Goal: Use online tool/utility

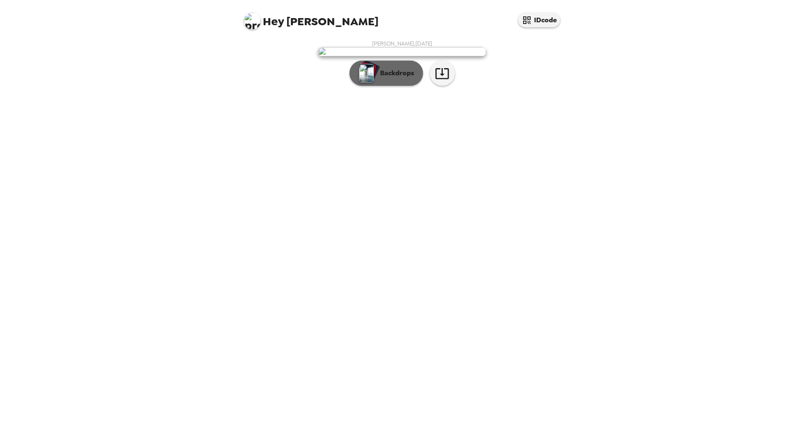
click at [390, 78] on p "Backdrops" at bounding box center [395, 73] width 38 height 10
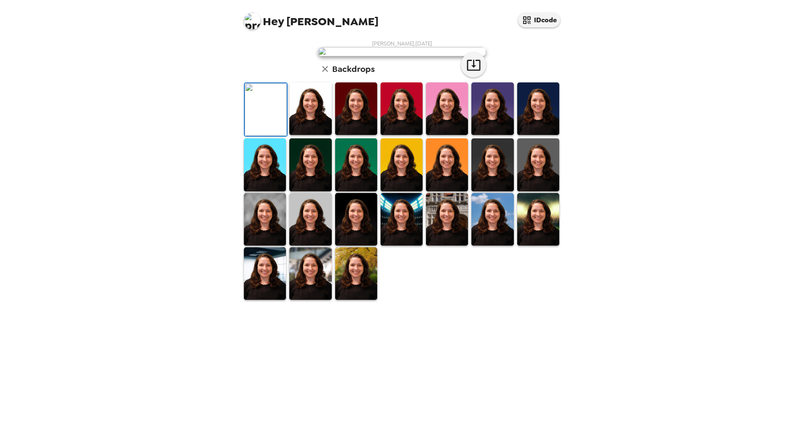
scroll to position [71, 0]
click at [306, 135] on img at bounding box center [310, 108] width 42 height 53
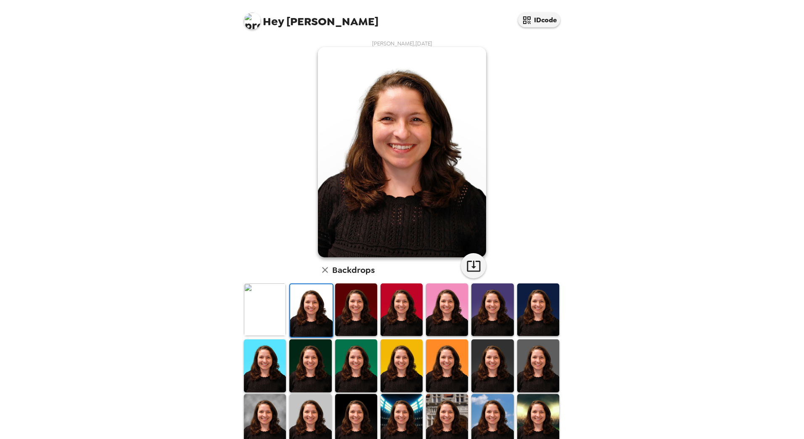
scroll to position [42, 0]
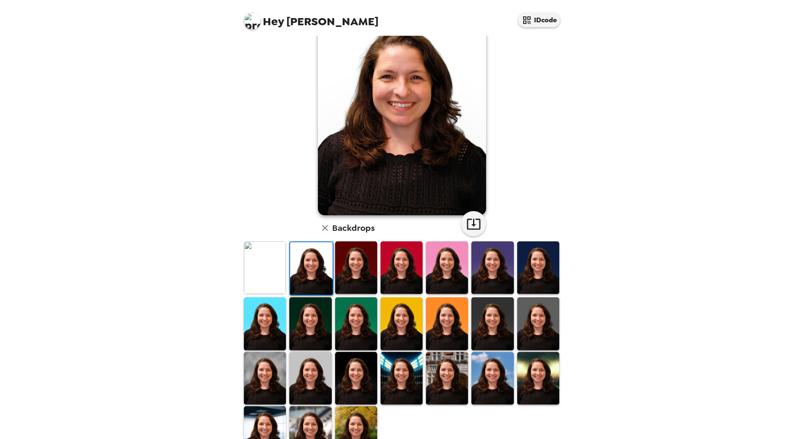
click at [359, 262] on img at bounding box center [356, 267] width 42 height 53
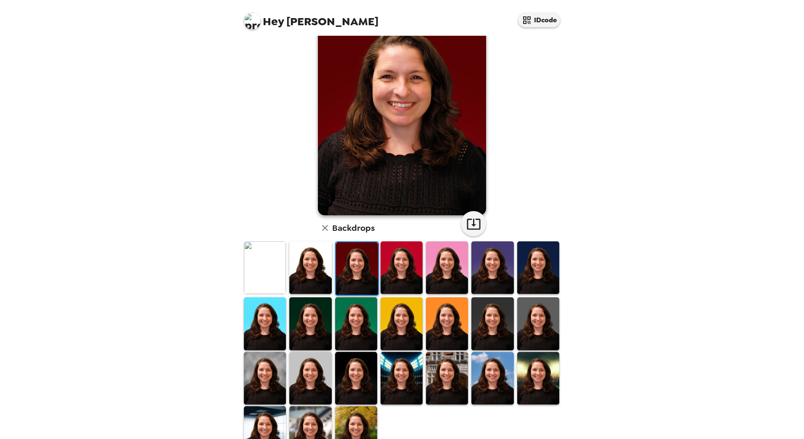
drag, startPoint x: 390, startPoint y: 264, endPoint x: 410, endPoint y: 262, distance: 19.8
click at [391, 264] on img at bounding box center [401, 267] width 42 height 53
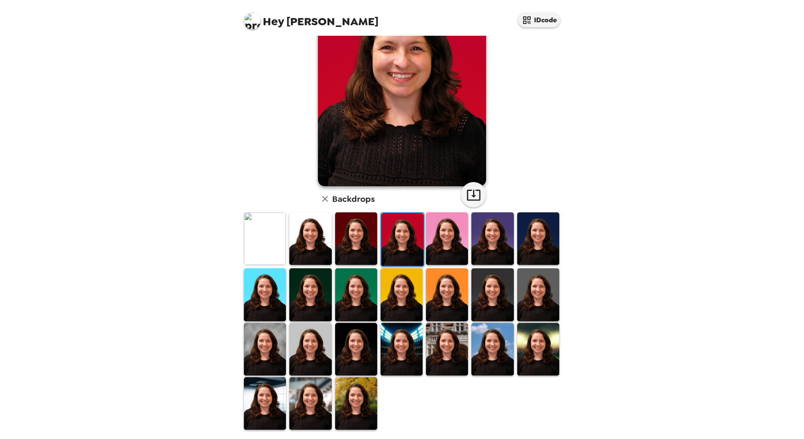
click at [484, 272] on img at bounding box center [492, 294] width 42 height 53
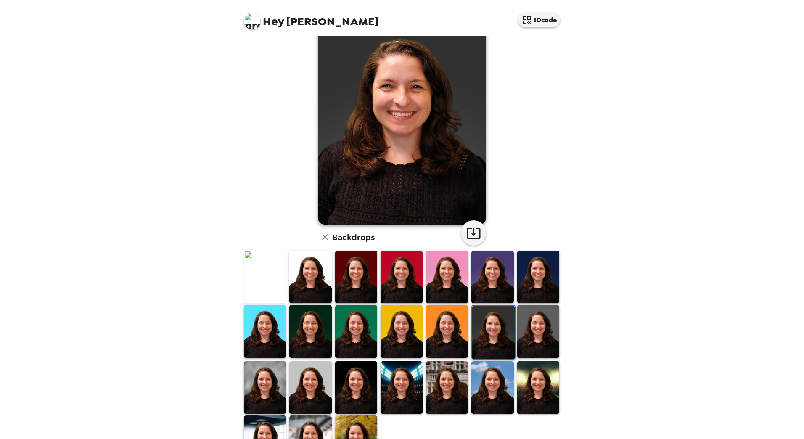
scroll to position [0, 0]
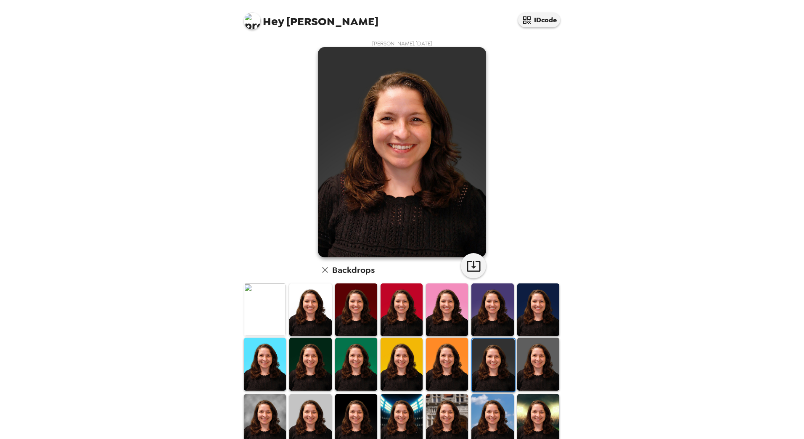
click at [542, 380] on img at bounding box center [538, 364] width 42 height 53
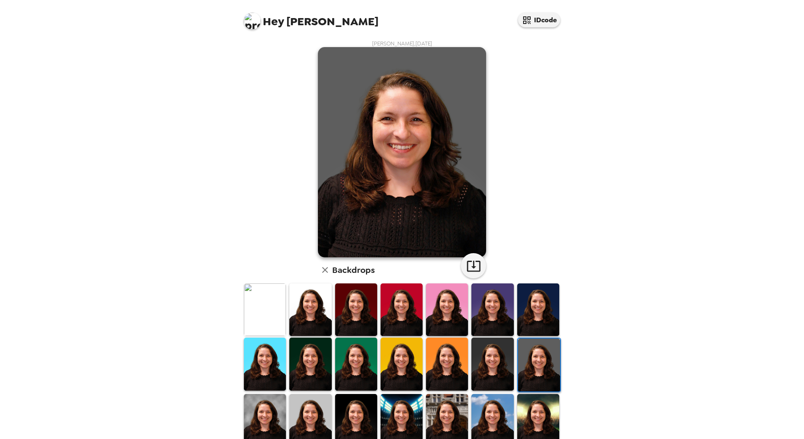
click at [495, 372] on img at bounding box center [492, 364] width 42 height 53
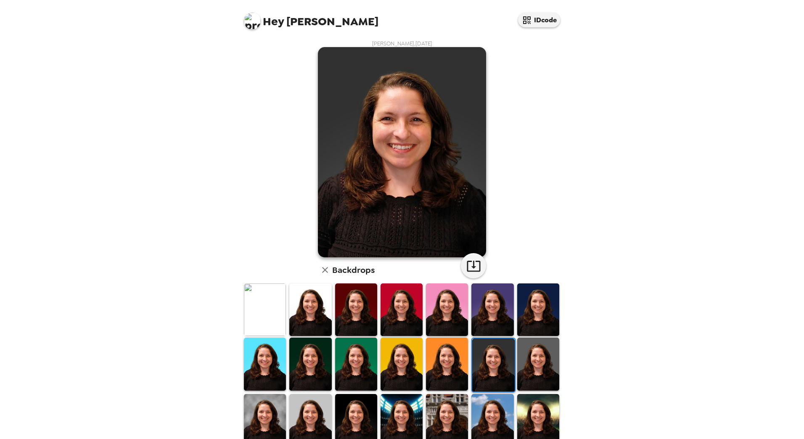
scroll to position [71, 0]
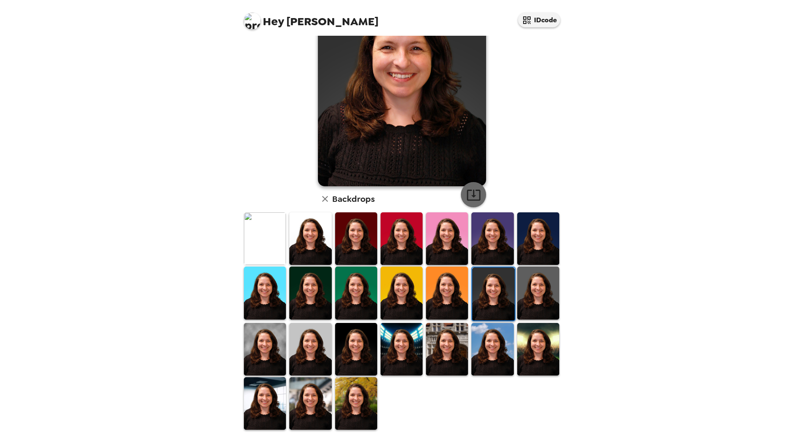
click at [466, 194] on icon "button" at bounding box center [473, 195] width 15 height 15
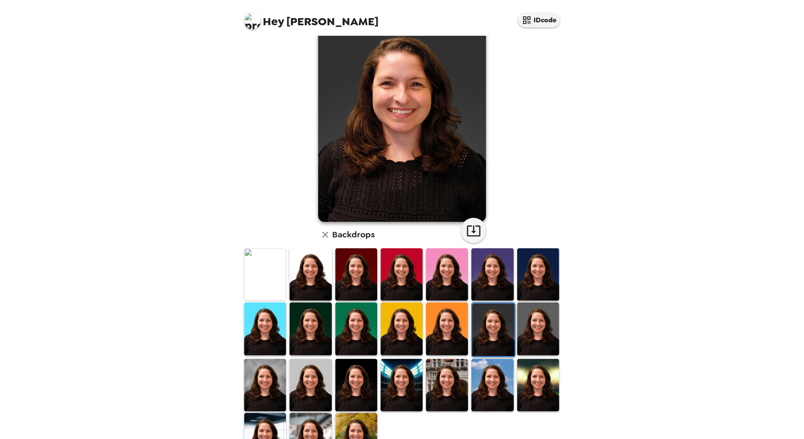
scroll to position [0, 0]
